Goal: Task Accomplishment & Management: Use online tool/utility

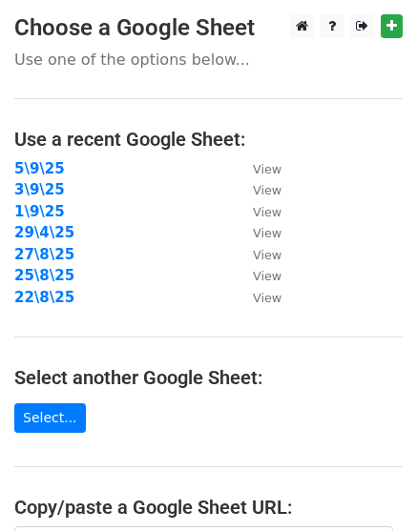
scroll to position [357, 0]
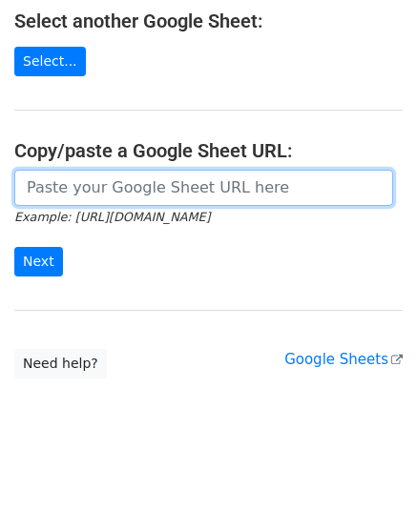
click at [112, 175] on input "url" at bounding box center [203, 188] width 379 height 36
paste input "Greetings. [PERSON_NAME] I hope you’re doing well! My name is [PERSON_NAME], We…"
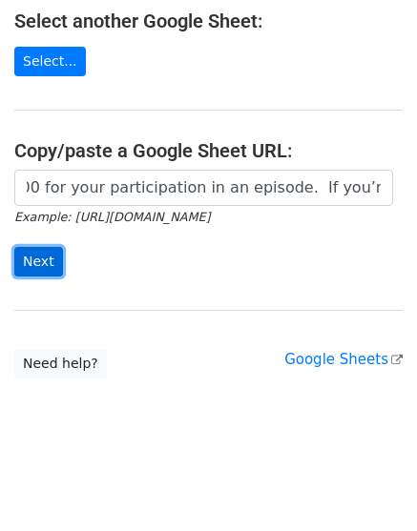
scroll to position [0, 0]
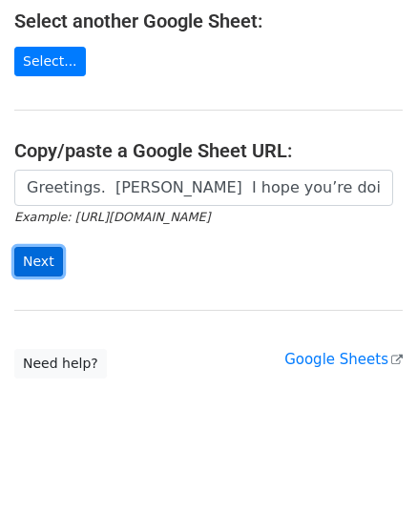
click at [51, 264] on input "Next" at bounding box center [38, 262] width 49 height 30
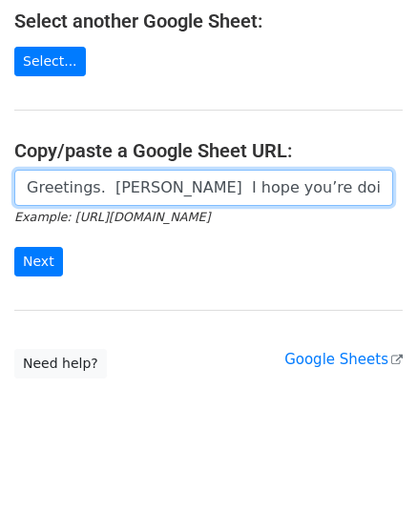
click at [200, 186] on input "Greetings. Andrew De Pano I hope you’re doing well! My name is Adam Rayan, We’r…" at bounding box center [203, 188] width 379 height 36
click at [201, 187] on input "Greetings. Andrew De Pano I hope you’re doing well! My name is Adam Rayan, We’r…" at bounding box center [203, 188] width 379 height 36
paste input "https://docs.google.com/spreadsheets/d/1tVdg9BF7beKW39UjWePdPS-Rjhovq5rVko1EFd0…"
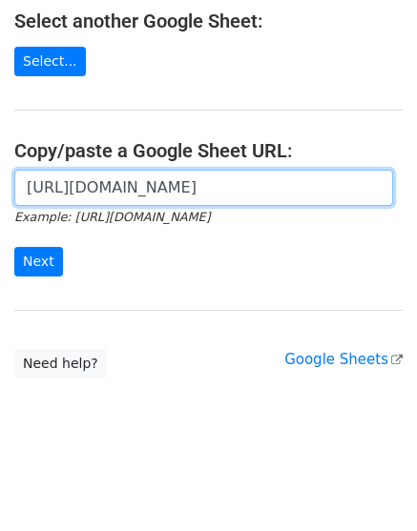
scroll to position [0, 419]
type input "https://docs.google.com/spreadsheets/d/1tVdg9BF7beKW39UjWePdPS-Rjhovq5rVko1EFd0…"
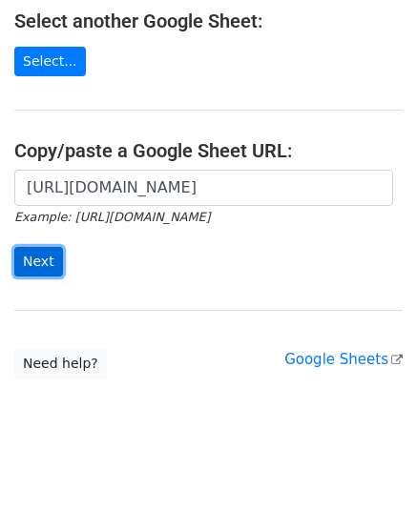
click at [38, 259] on input "Next" at bounding box center [38, 262] width 49 height 30
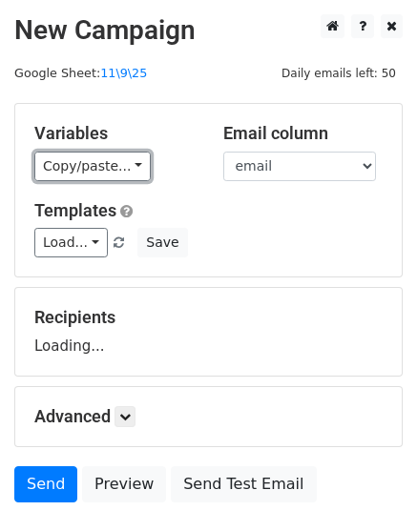
click at [92, 171] on link "Copy/paste..." at bounding box center [92, 167] width 116 height 30
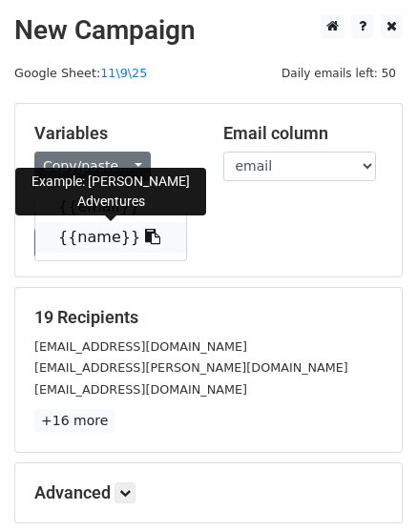
click at [97, 242] on link "{{name}}" at bounding box center [110, 237] width 151 height 31
